Goal: Go to known website: Go to known website

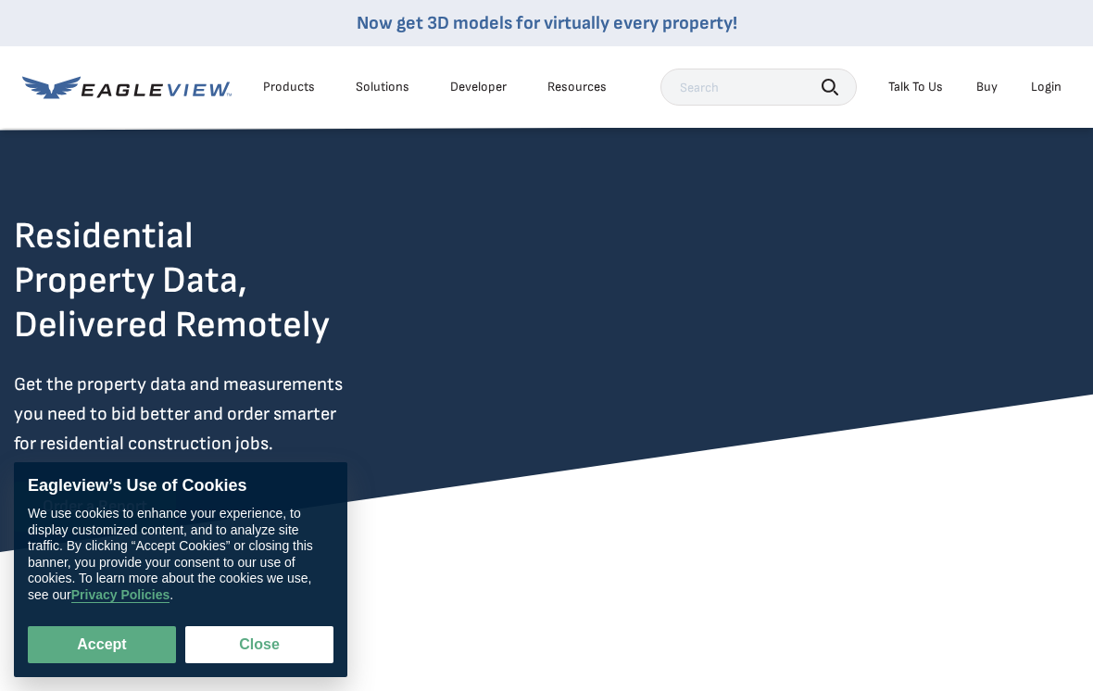
click at [1043, 94] on div "Login" at bounding box center [1045, 87] width 31 height 17
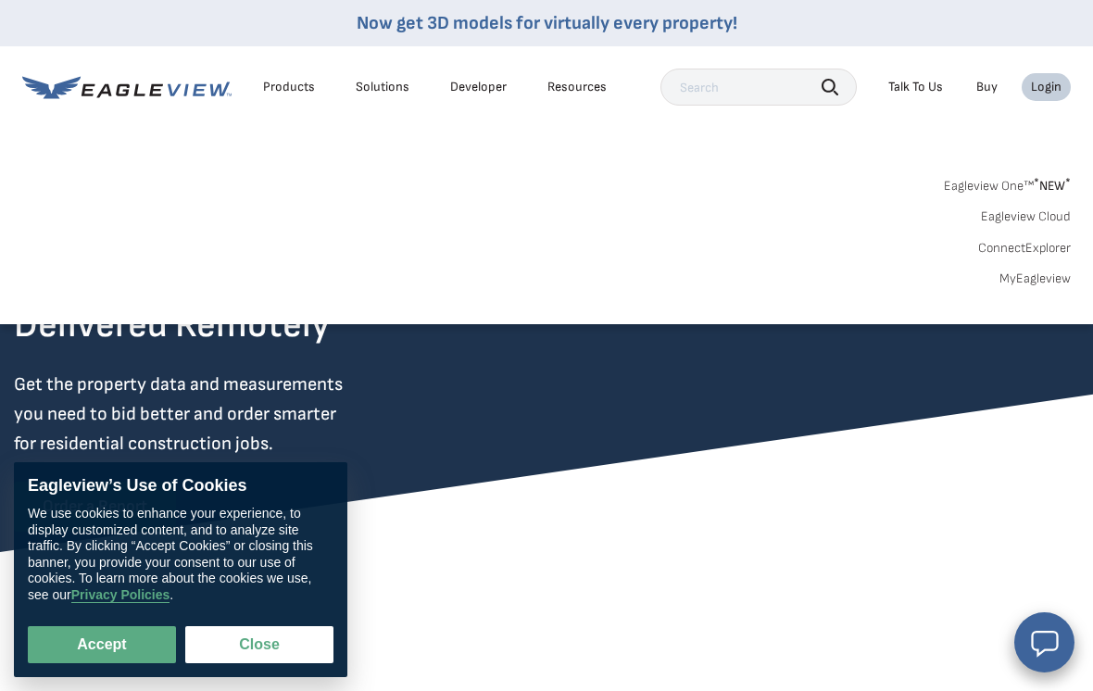
click at [1037, 283] on link "MyEagleview" at bounding box center [1034, 278] width 71 height 17
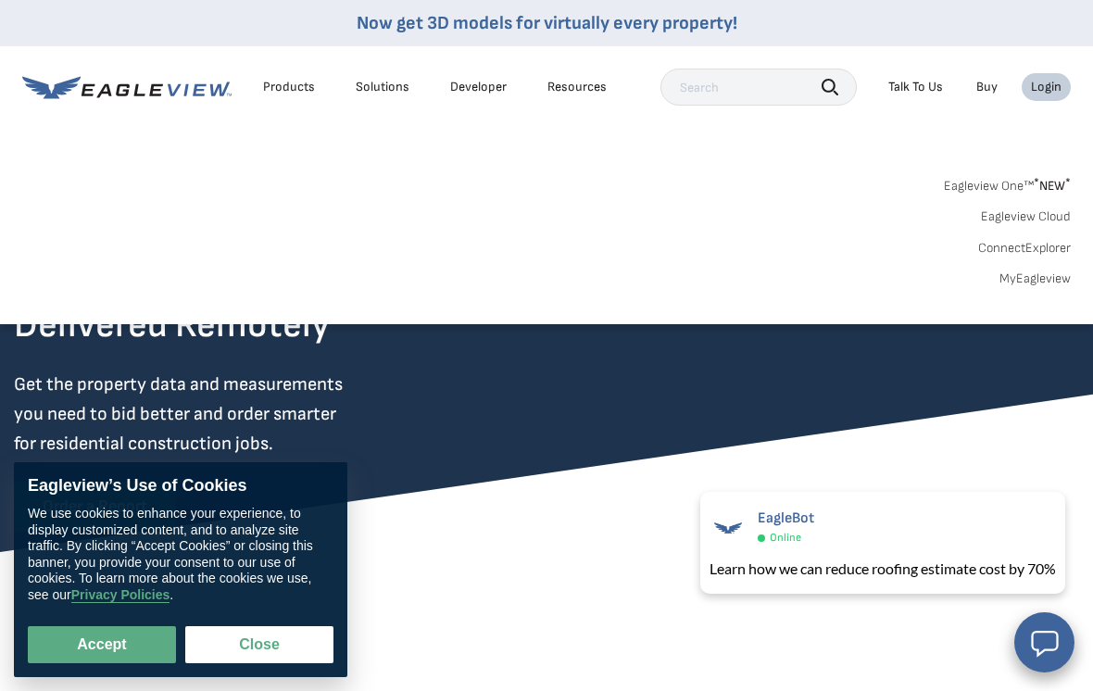
click at [1039, 90] on div "Login" at bounding box center [1045, 87] width 31 height 17
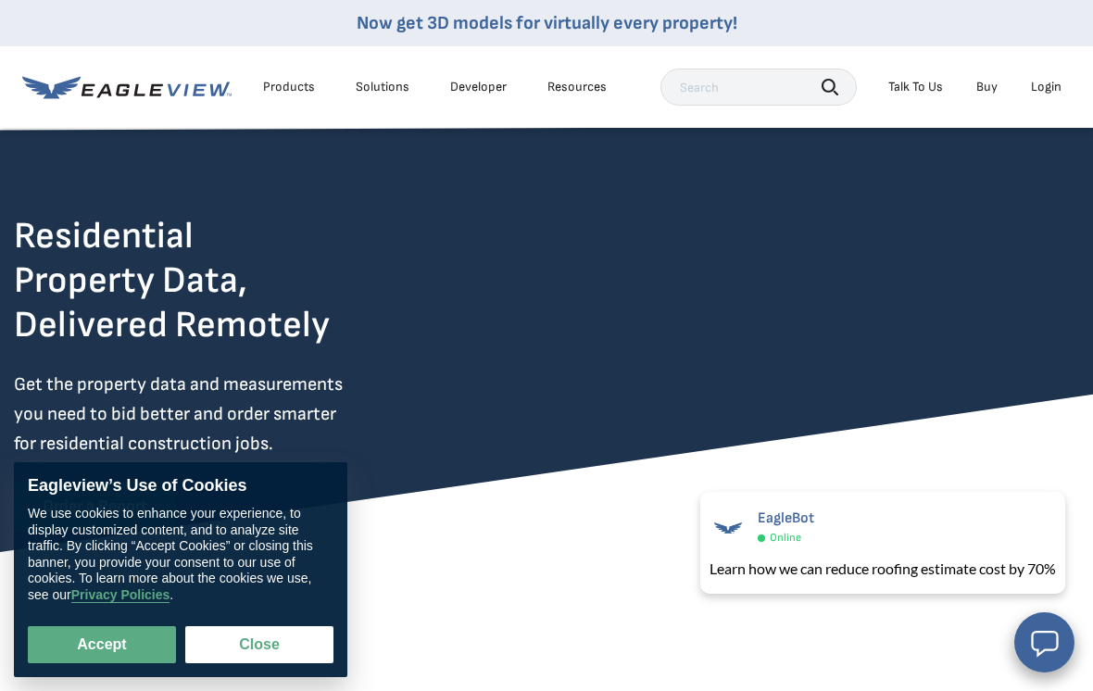
click at [1046, 87] on div "Login" at bounding box center [1045, 87] width 31 height 17
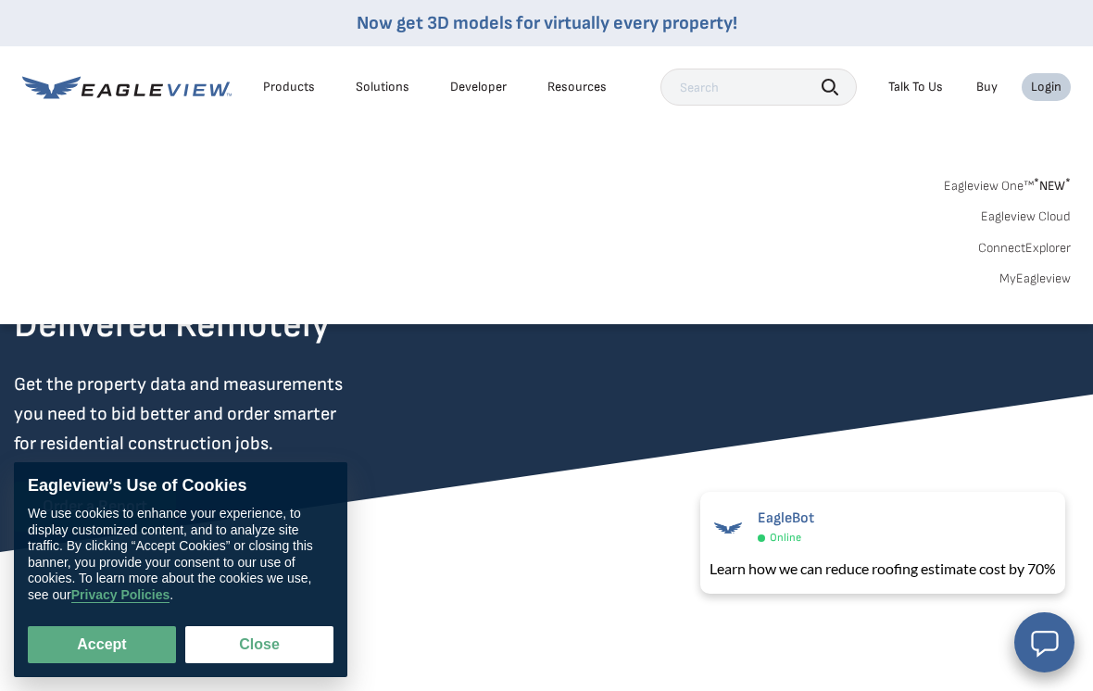
click at [1059, 183] on span "* NEW *" at bounding box center [1051, 186] width 37 height 16
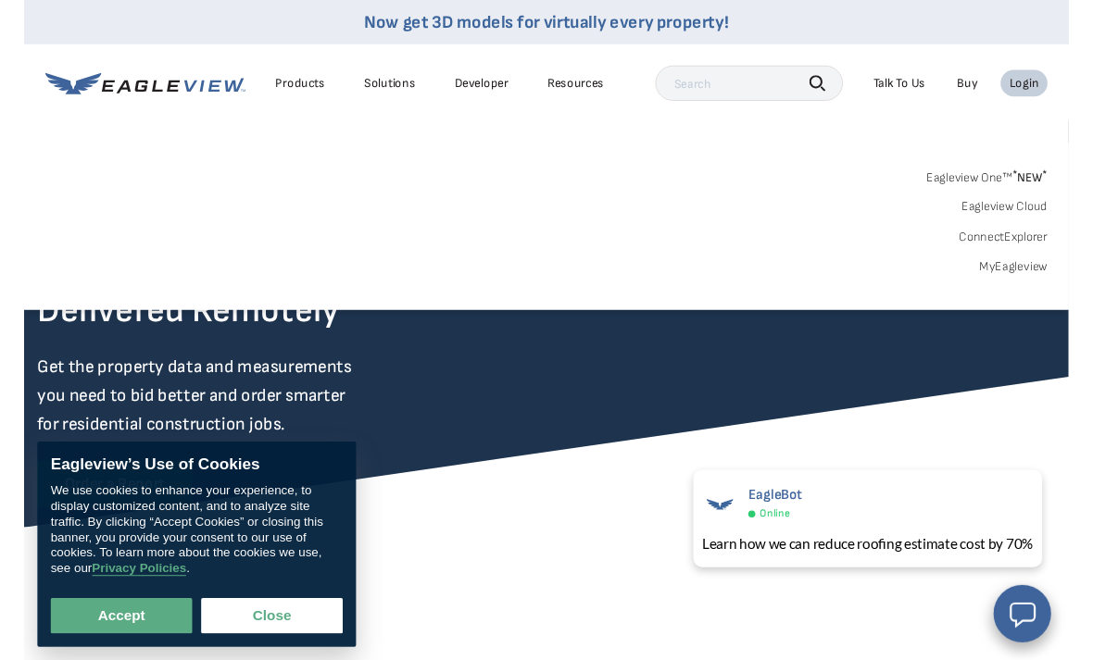
scroll to position [16, 0]
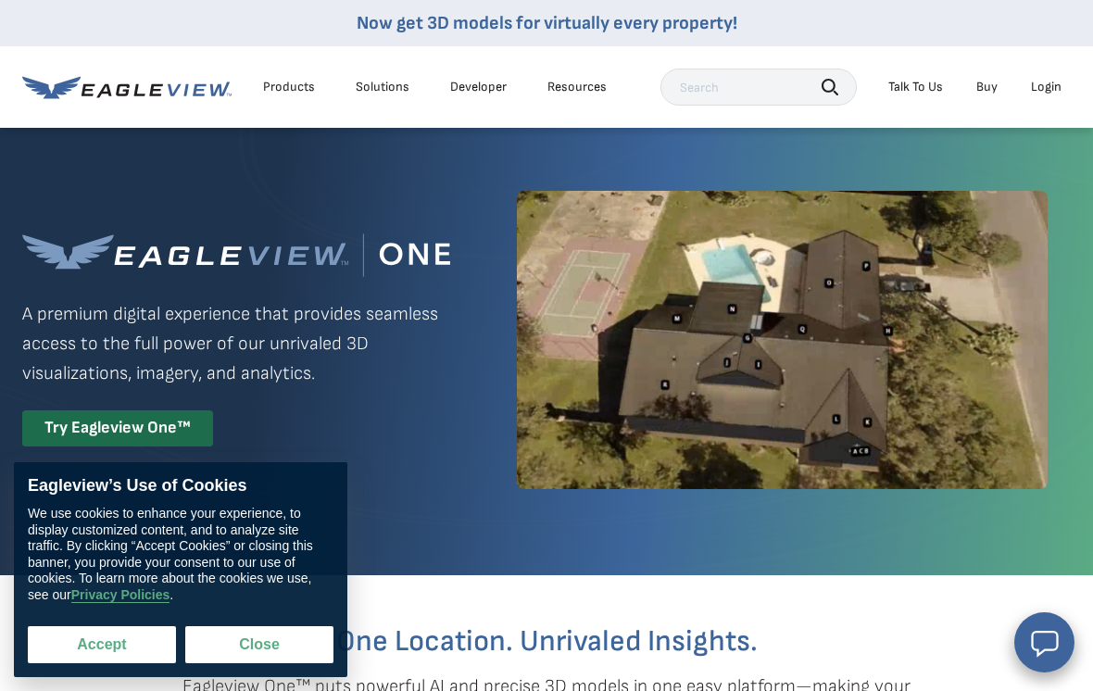
click at [67, 634] on button "Accept" at bounding box center [102, 644] width 148 height 37
checkbox input "true"
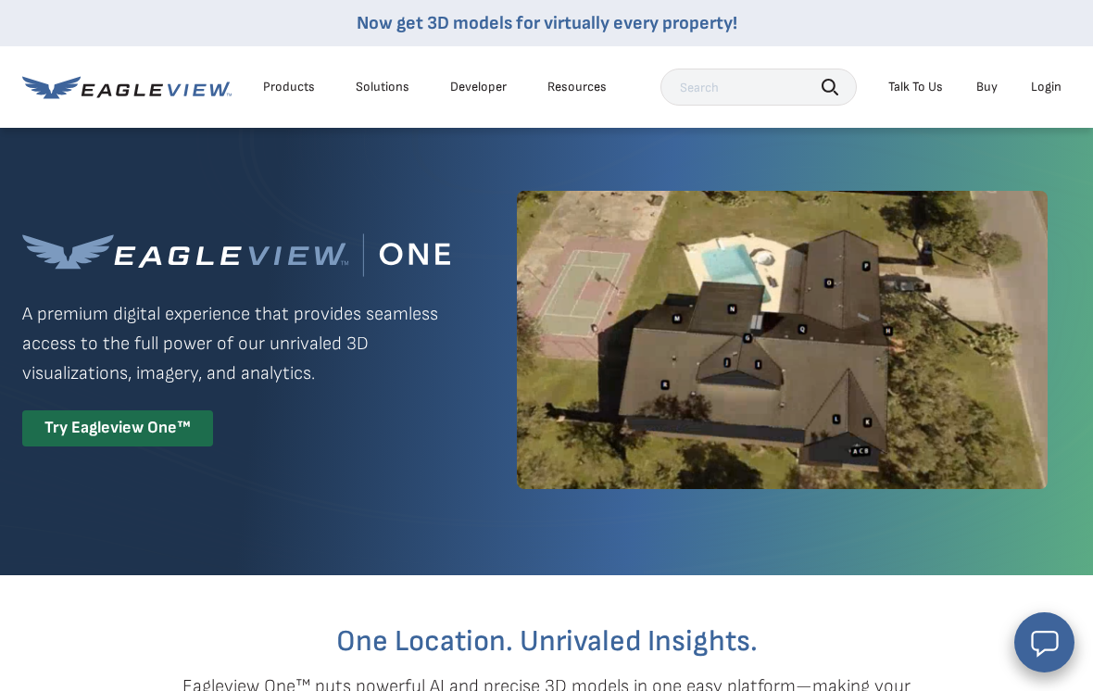
click at [1051, 81] on div "Login" at bounding box center [1045, 87] width 31 height 17
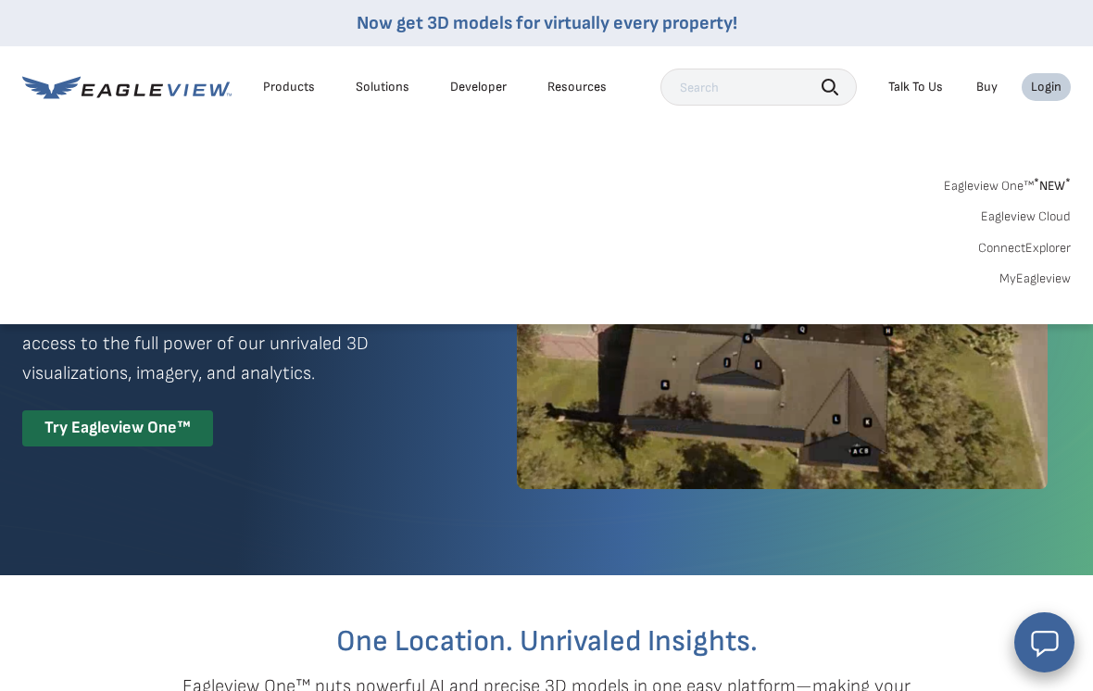
click at [1040, 273] on link "MyEagleview" at bounding box center [1034, 278] width 71 height 17
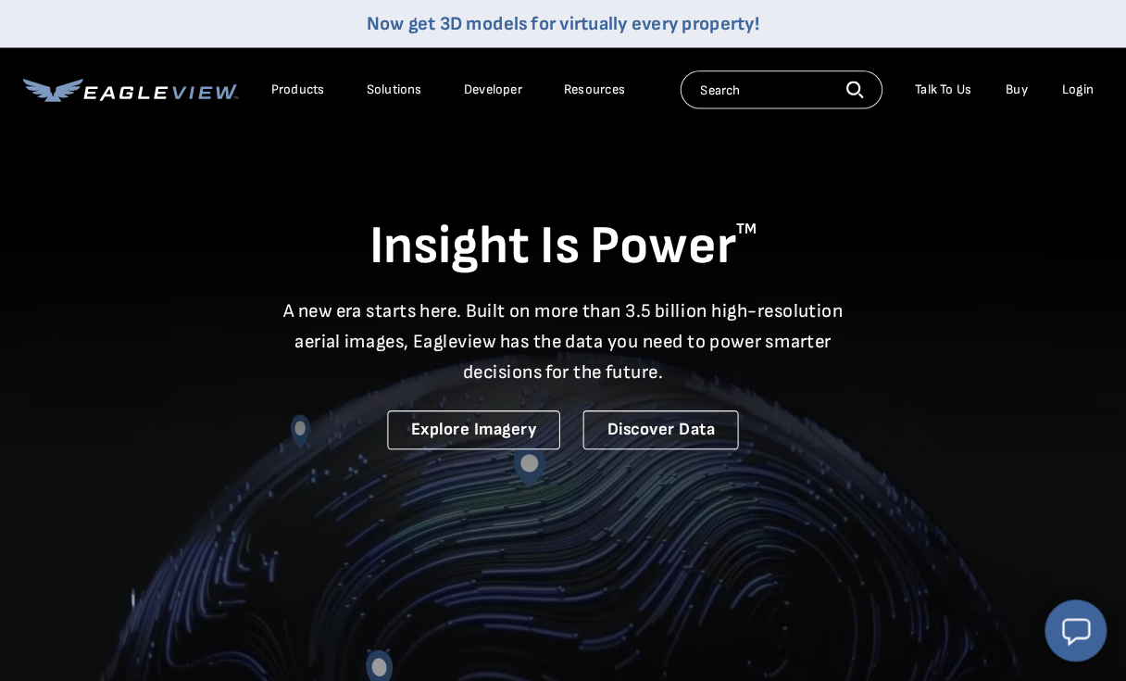
scroll to position [3, 0]
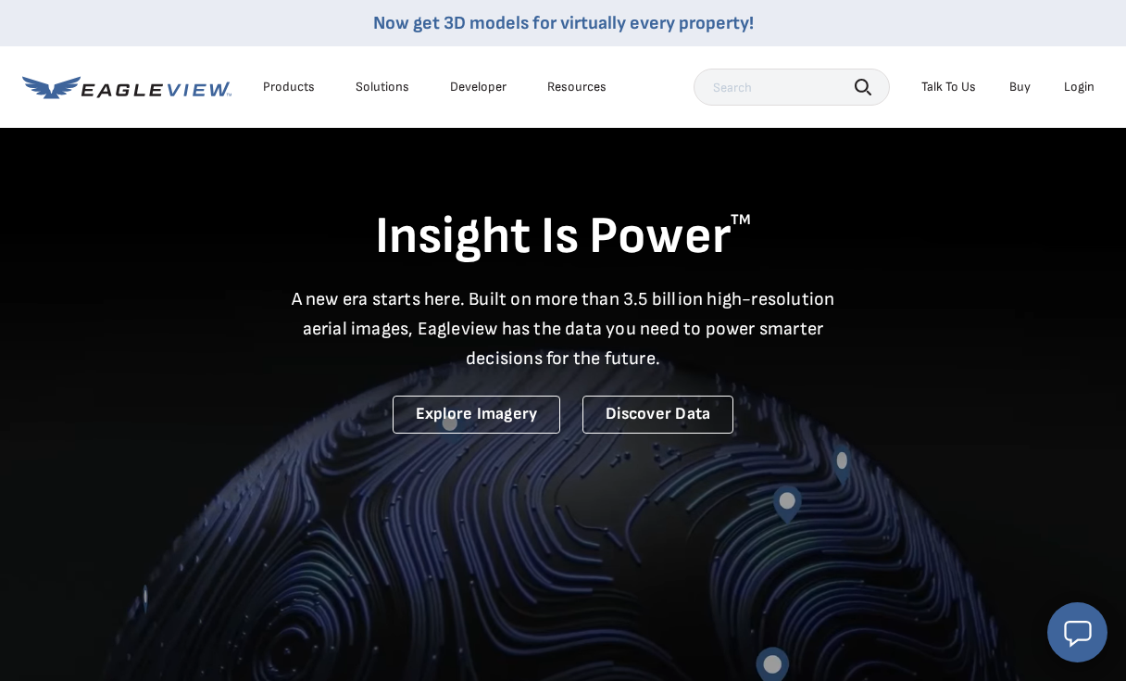
click at [1086, 93] on div "Login" at bounding box center [1079, 87] width 31 height 17
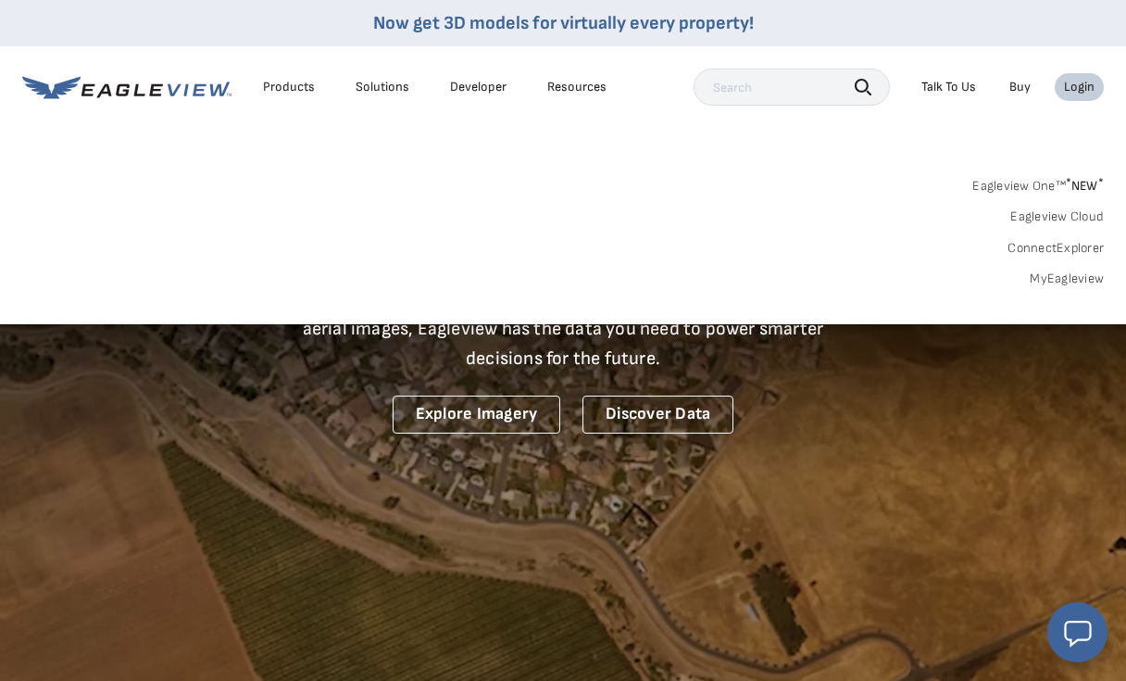
click at [842, 486] on div "EagleBot Online Learn how we can reduce roofing estimate cost by 70% ×" at bounding box center [910, 532] width 394 height 120
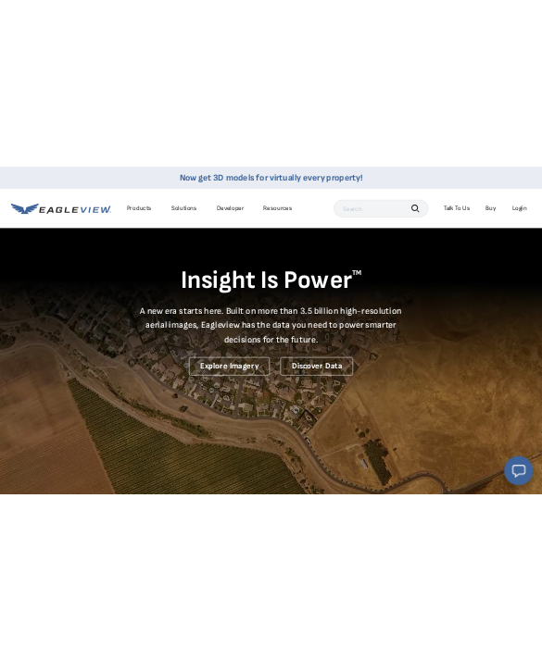
scroll to position [0, 0]
